Goal: Information Seeking & Learning: Check status

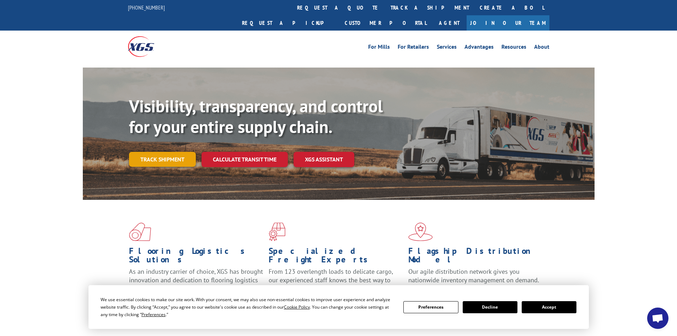
click at [168, 152] on link "Track shipment" at bounding box center [162, 159] width 67 height 15
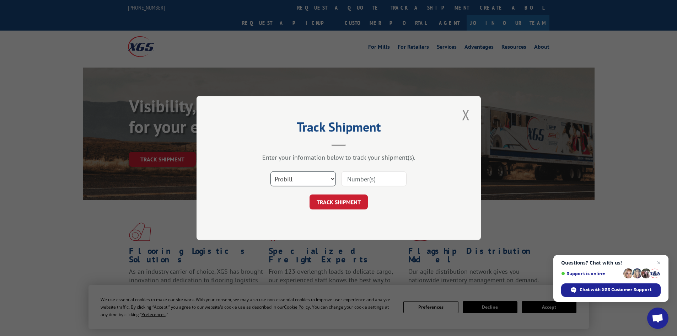
click at [333, 182] on select "Select category... Probill BOL PO" at bounding box center [303, 178] width 65 height 15
select select "bol"
click at [271, 171] on select "Select category... Probill BOL PO" at bounding box center [303, 178] width 65 height 15
click at [371, 184] on input at bounding box center [373, 178] width 65 height 15
paste input "6100042364"
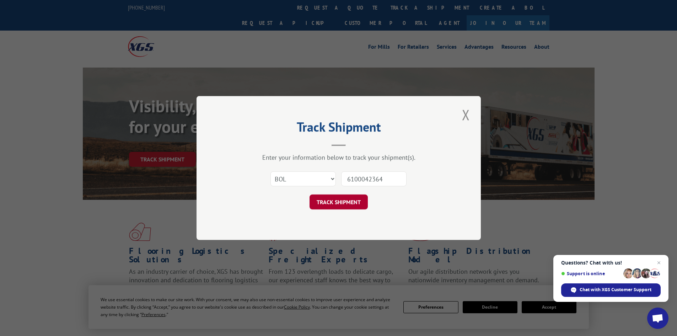
type input "6100042364"
click at [350, 203] on button "TRACK SHIPMENT" at bounding box center [339, 202] width 58 height 15
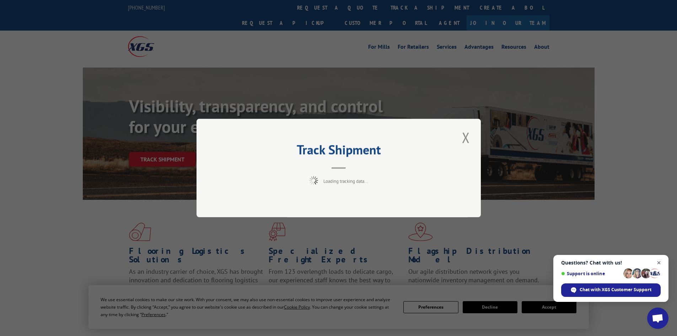
click at [662, 262] on span "Open chat" at bounding box center [659, 263] width 9 height 9
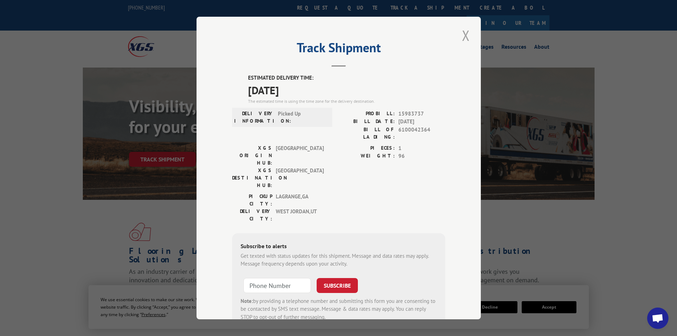
click at [462, 33] on button "Close modal" at bounding box center [466, 36] width 12 height 20
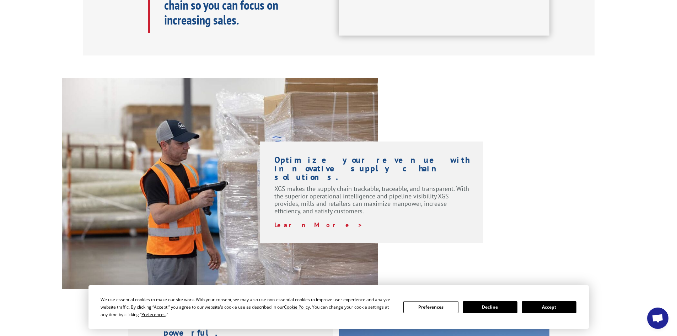
scroll to position [462, 0]
